Goal: Task Accomplishment & Management: Complete application form

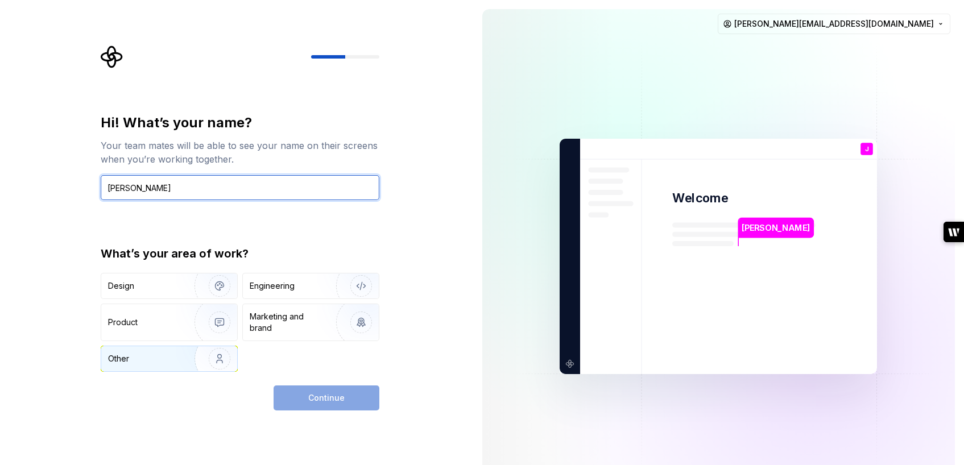
type input "[PERSON_NAME]"
click at [214, 359] on img "button" at bounding box center [212, 359] width 73 height 76
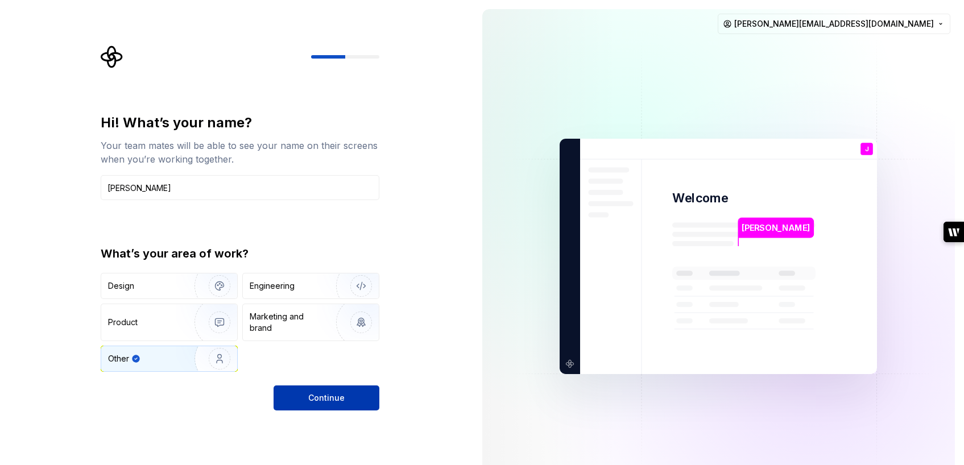
click at [367, 399] on button "Continue" at bounding box center [326, 397] width 106 height 25
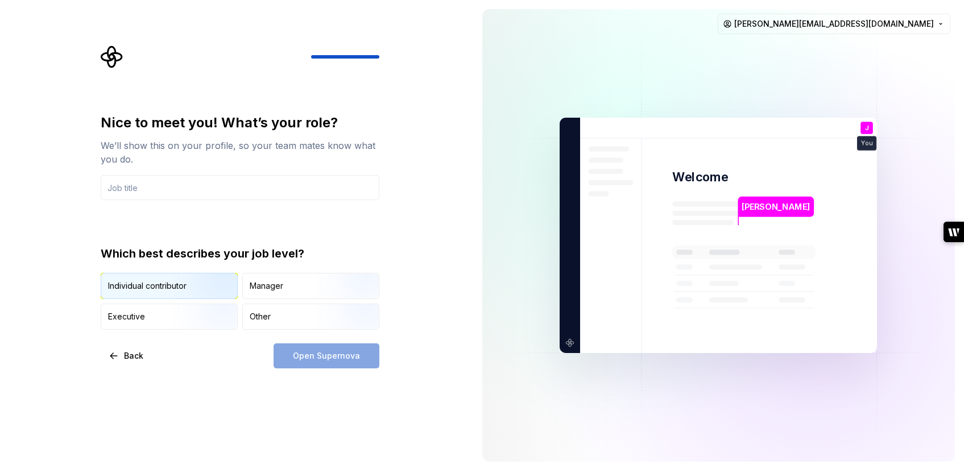
click at [205, 293] on img "button" at bounding box center [209, 300] width 73 height 76
click at [327, 356] on div "Open Supernova" at bounding box center [326, 355] width 106 height 25
click at [213, 194] on input "text" at bounding box center [240, 187] width 279 height 25
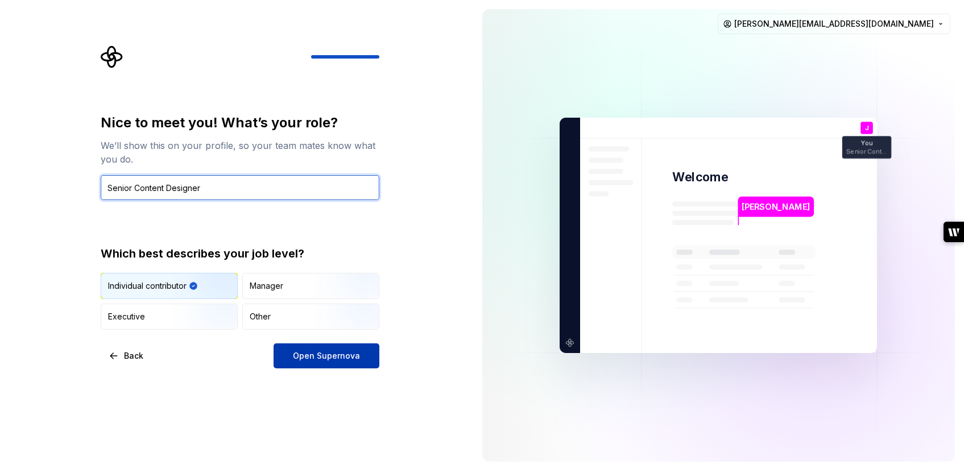
type input "Senior Content Designer"
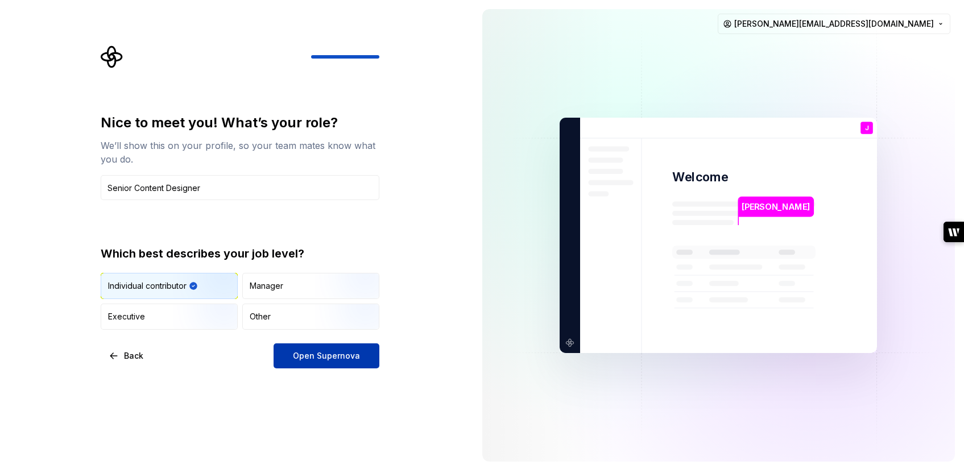
click at [326, 352] on span "Open Supernova" at bounding box center [326, 355] width 67 height 11
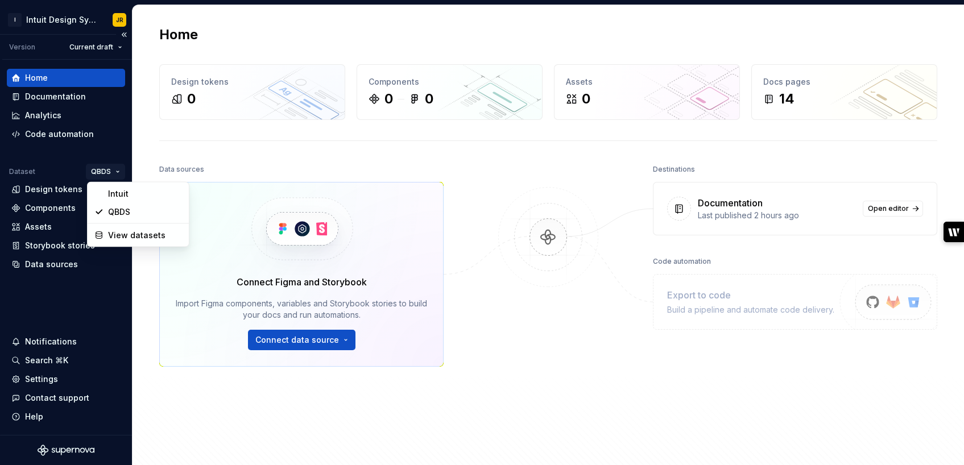
click at [115, 172] on html "I Intuit Design System JR Version Current draft Home Documentation Analytics Co…" at bounding box center [482, 232] width 964 height 465
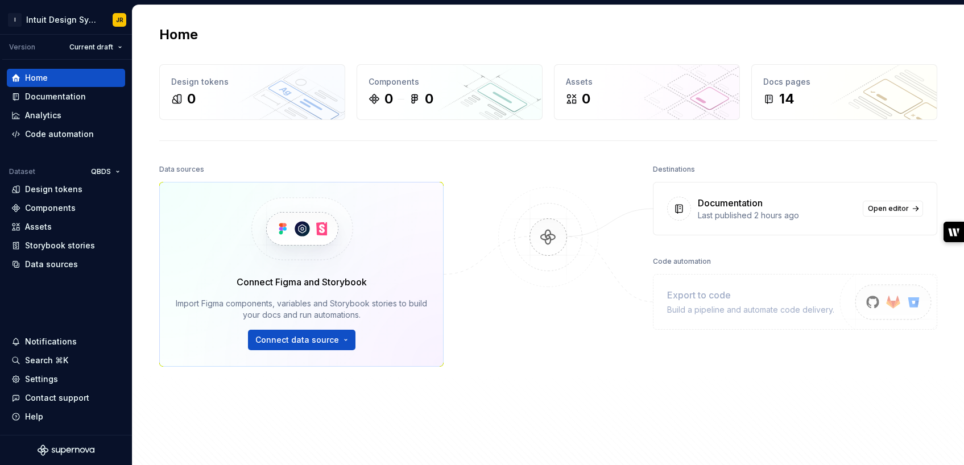
click at [77, 144] on html "I Intuit Design System JR Version Current draft Home Documentation Analytics Co…" at bounding box center [482, 232] width 964 height 465
click at [900, 210] on span "Open editor" at bounding box center [888, 208] width 41 height 9
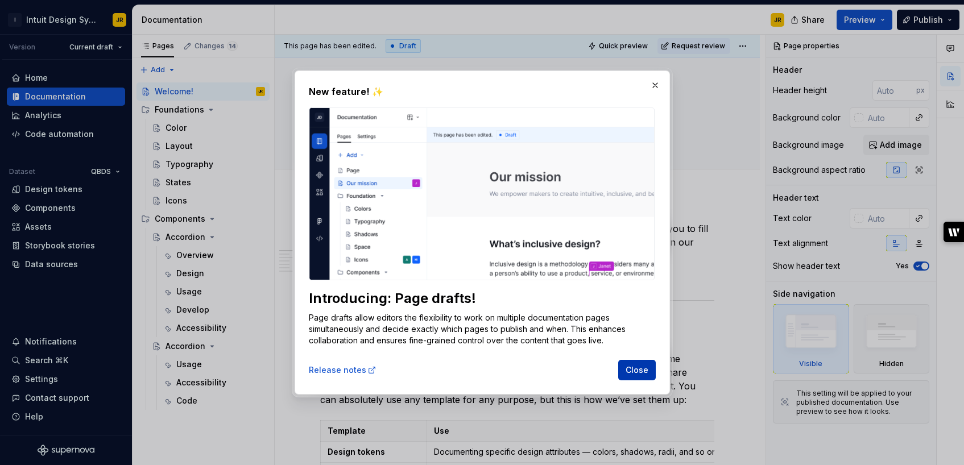
click at [633, 371] on span "Close" at bounding box center [636, 369] width 23 height 11
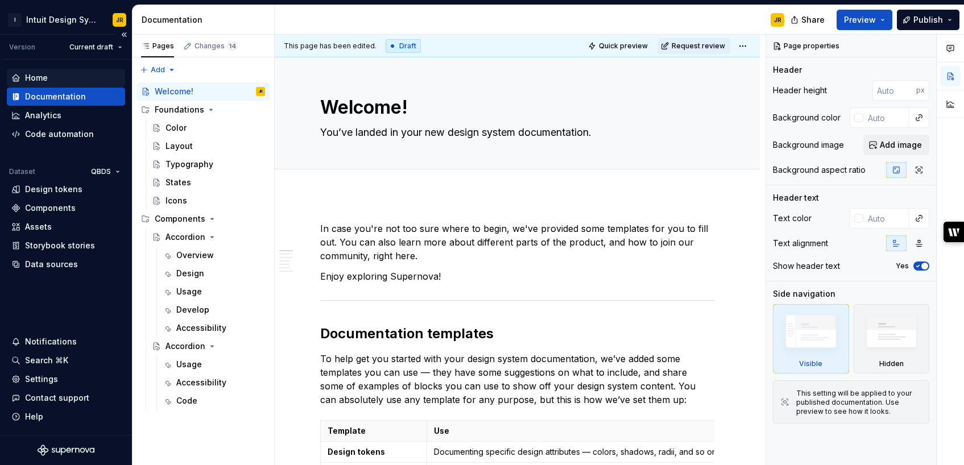
click at [36, 81] on div "Home" at bounding box center [36, 77] width 23 height 11
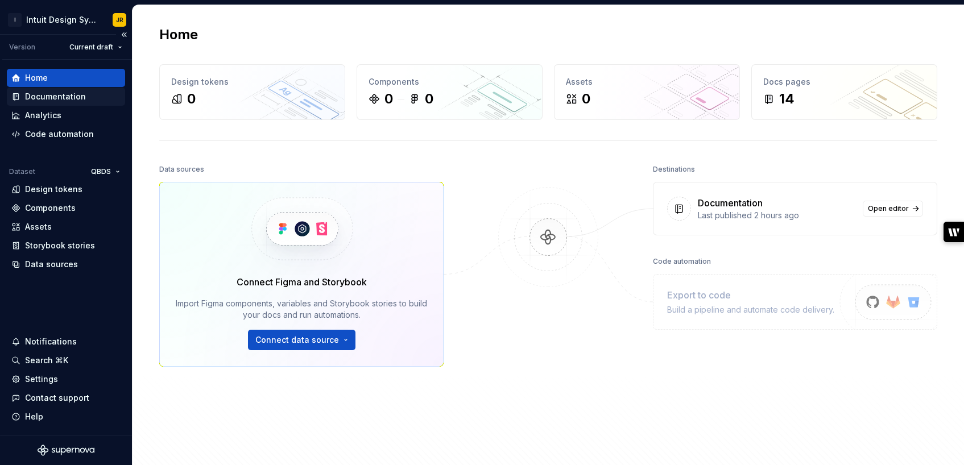
click at [70, 100] on div "Documentation" at bounding box center [55, 96] width 61 height 11
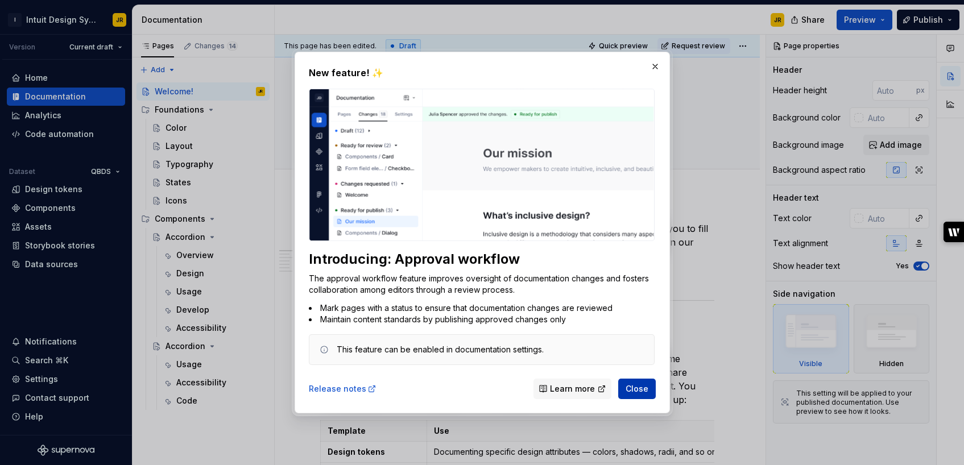
click at [641, 391] on span "Close" at bounding box center [636, 388] width 23 height 11
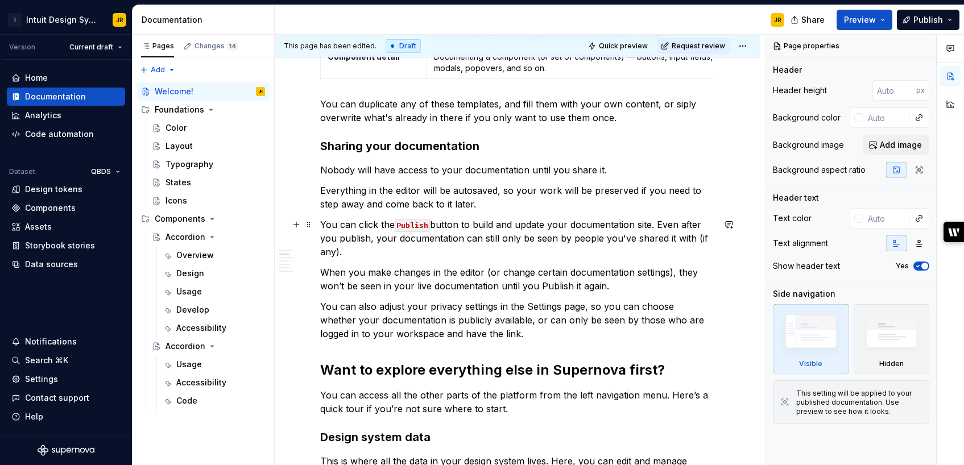
scroll to position [598, 0]
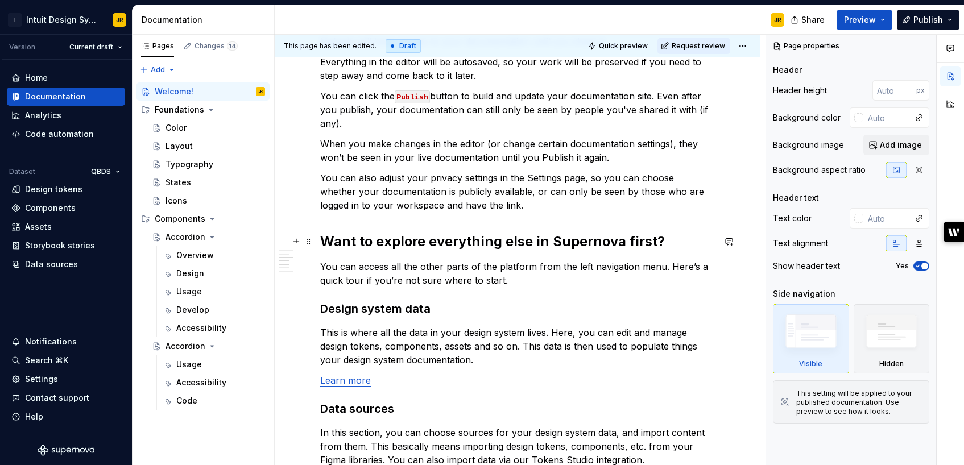
click at [597, 243] on h2 "Want to explore everything else in Supernova first?" at bounding box center [517, 242] width 394 height 18
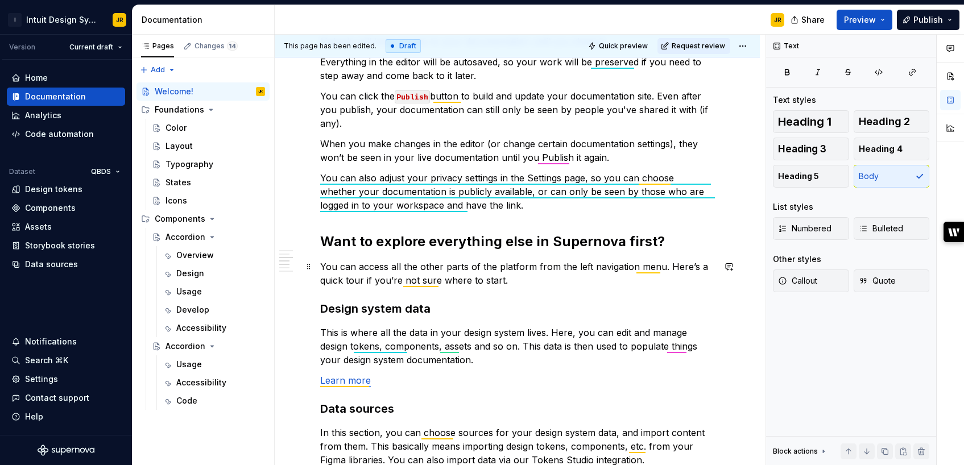
click at [594, 269] on p "You can access all the other parts of the platform from the left navigation men…" at bounding box center [517, 273] width 394 height 27
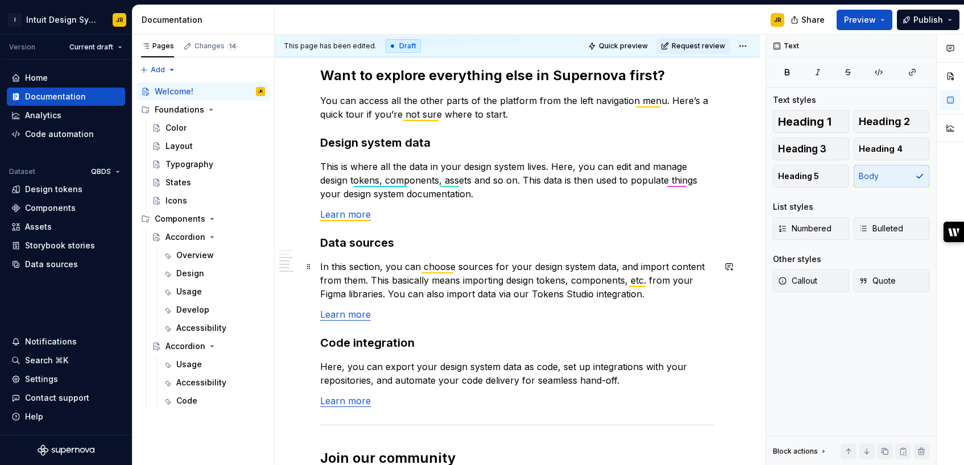
scroll to position [779, 0]
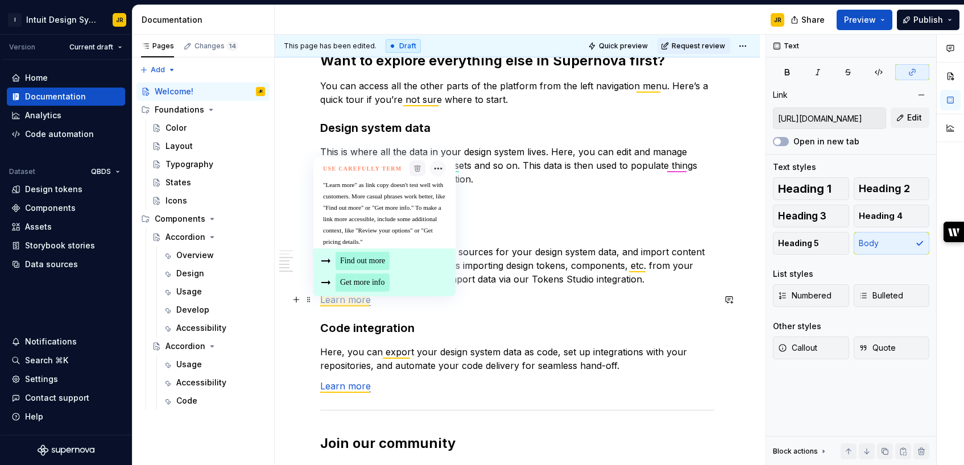
click at [350, 301] on link "Learn more" at bounding box center [345, 299] width 51 height 11
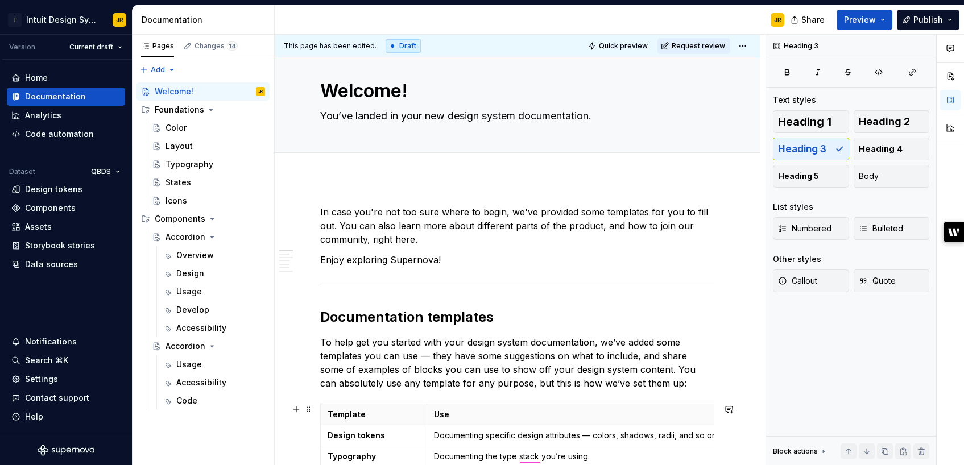
scroll to position [0, 0]
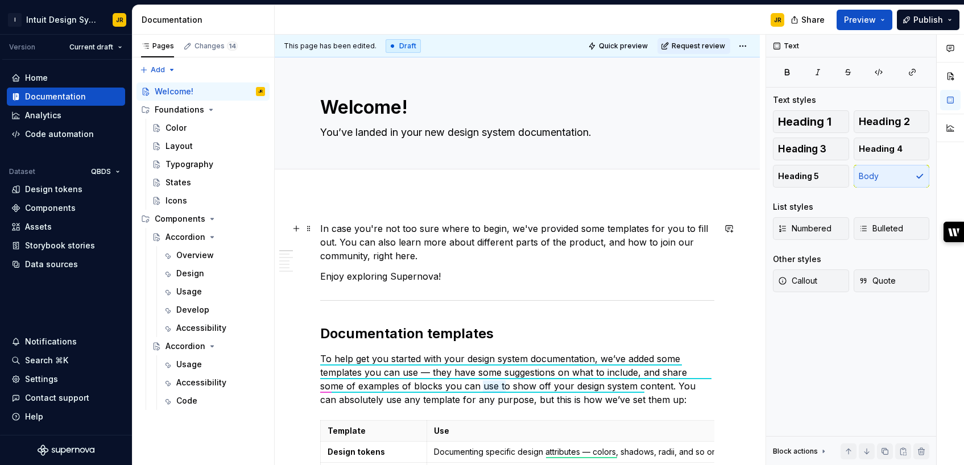
click at [418, 230] on p "In case you're not too sure where to begin, we've provided some templates for y…" at bounding box center [517, 242] width 394 height 41
click at [950, 18] on button "Publish" at bounding box center [928, 20] width 63 height 20
click at [713, 16] on div "JR" at bounding box center [534, 20] width 518 height 30
type textarea "*"
